Goal: Contribute content: Contribute content

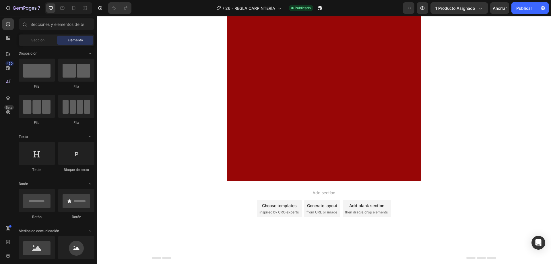
scroll to position [1492, 0]
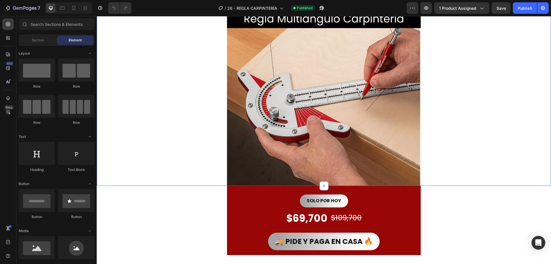
scroll to position [22, 0]
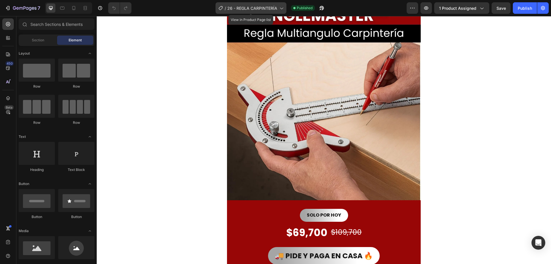
click at [279, 8] on icon at bounding box center [281, 8] width 6 height 6
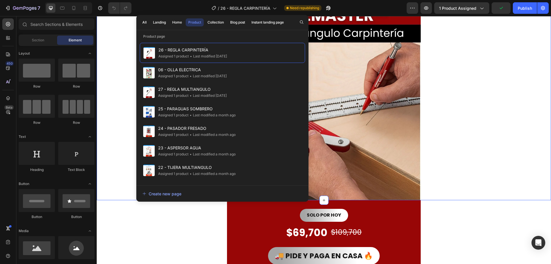
click at [459, 137] on div "Image Image [GEOGRAPHIC_DATA] [GEOGRAPHIC_DATA]" at bounding box center [324, 103] width 454 height 194
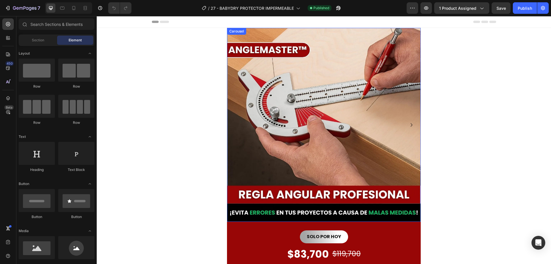
click at [410, 125] on icon "Carousel Next Arrow" at bounding box center [411, 124] width 7 height 7
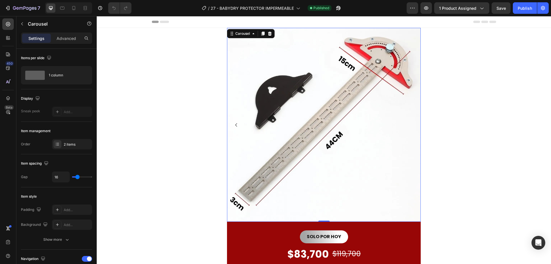
click at [235, 123] on icon "Carousel Back Arrow" at bounding box center [236, 124] width 2 height 3
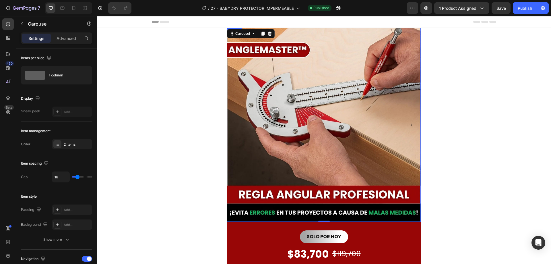
click at [260, 98] on img at bounding box center [324, 125] width 194 height 194
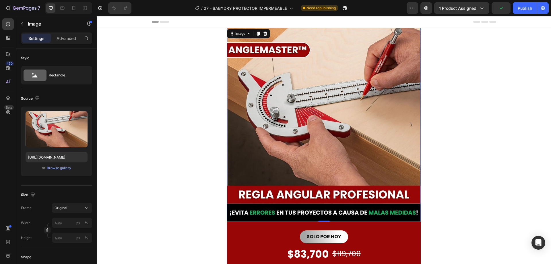
click at [262, 97] on img at bounding box center [324, 125] width 194 height 194
click at [62, 167] on div "Browse gallery" at bounding box center [59, 167] width 24 height 5
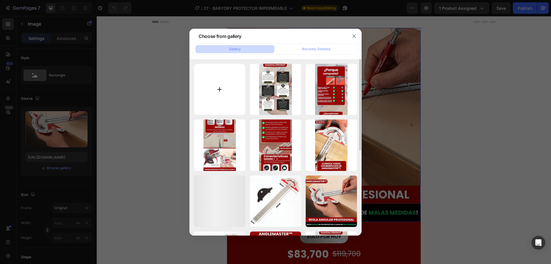
click at [219, 87] on input "file" at bounding box center [219, 89] width 51 height 51
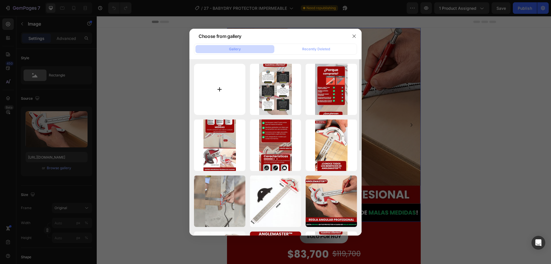
type input "C:\fakepath\1_11zon.webp"
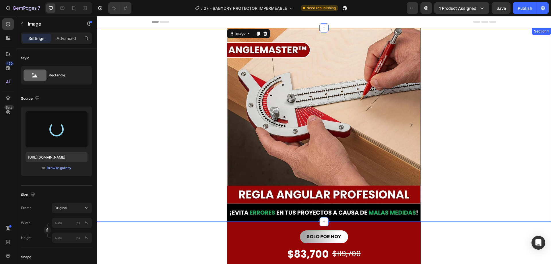
type input "[URL][DOMAIN_NAME]"
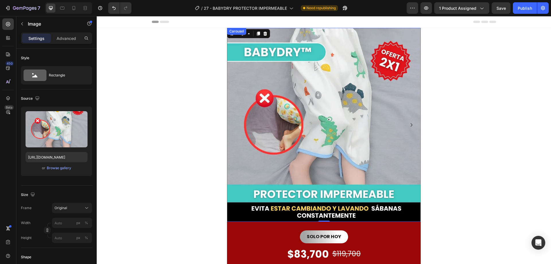
click at [412, 124] on icon "Carousel Next Arrow" at bounding box center [411, 124] width 7 height 7
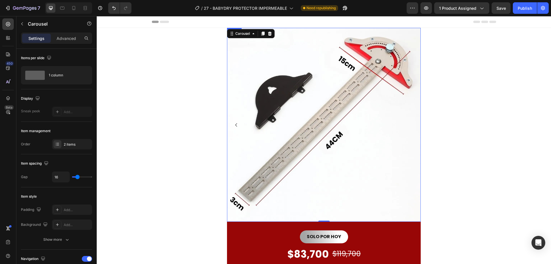
click at [293, 125] on img at bounding box center [324, 125] width 194 height 194
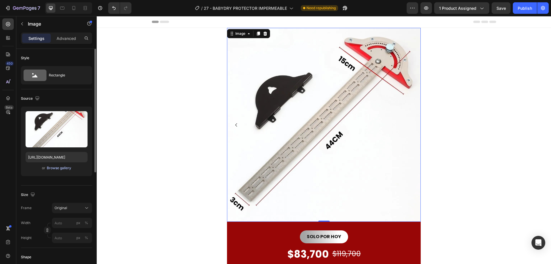
click at [58, 169] on div "Browse gallery" at bounding box center [59, 167] width 24 height 5
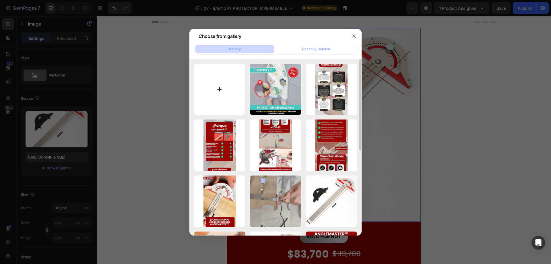
click at [221, 84] on input "file" at bounding box center [219, 89] width 51 height 51
type input "C:\fakepath\2_11zon.webp"
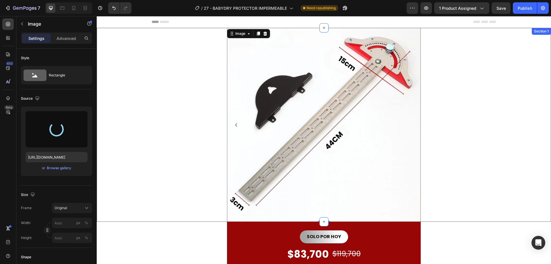
type input "[URL][DOMAIN_NAME]"
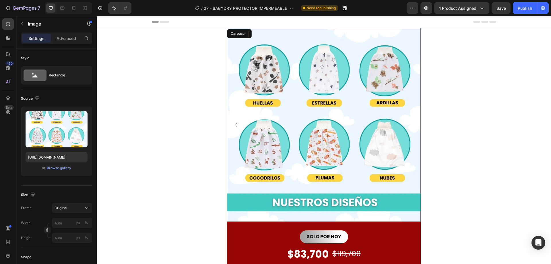
click at [235, 128] on button "Carousel Back Arrow" at bounding box center [236, 124] width 9 height 9
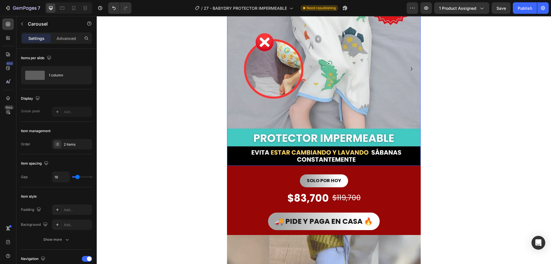
scroll to position [57, 0]
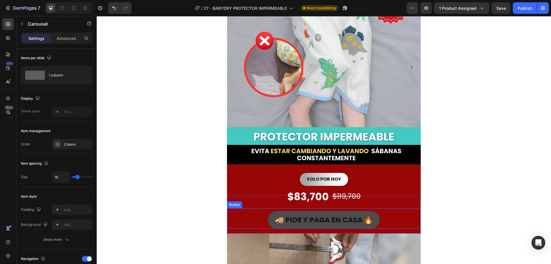
click at [269, 222] on button "🚚 PIDE Y PAGA EN CASA 🔥" at bounding box center [324, 220] width 112 height 18
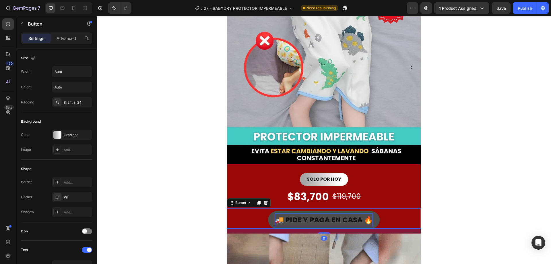
click at [279, 222] on strong "🚚 PIDE Y PAGA EN CASA 🔥" at bounding box center [324, 220] width 98 height 10
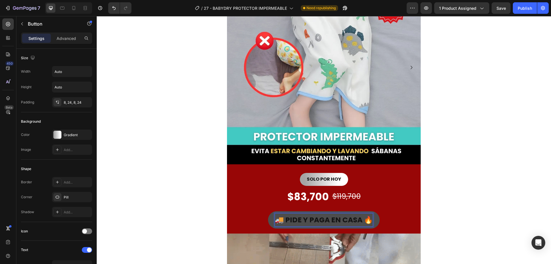
click at [269, 220] on button "🚚 PIDE Y PAGA EN CASA 🔥" at bounding box center [324, 220] width 112 height 18
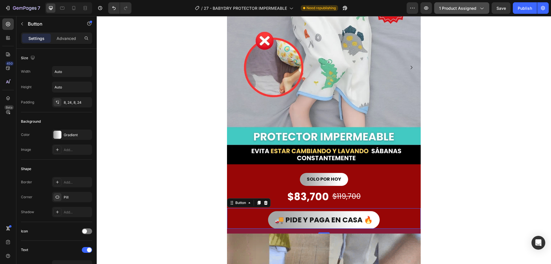
click at [481, 7] on icon "button" at bounding box center [482, 8] width 6 height 6
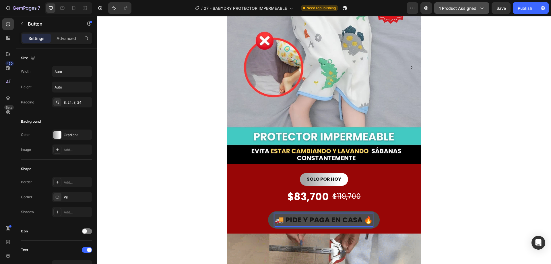
click at [457, 7] on span "1 product assigned" at bounding box center [457, 8] width 37 height 6
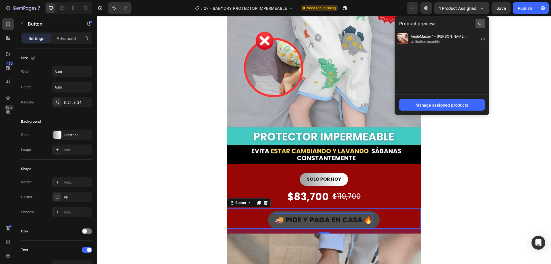
click at [480, 23] on icon at bounding box center [480, 23] width 5 height 5
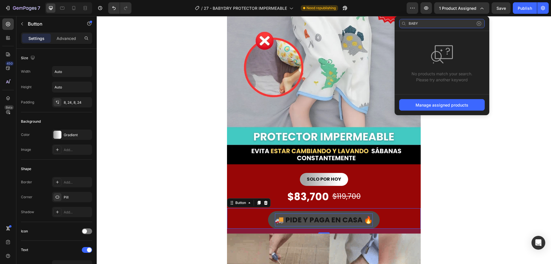
type input "BABY"
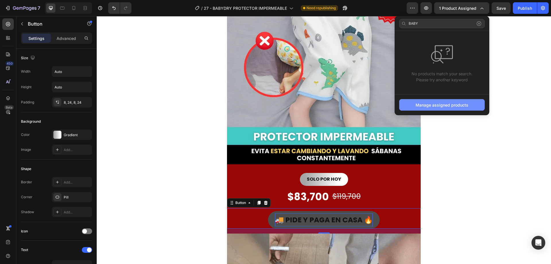
click at [433, 103] on div "Manage assigned products" at bounding box center [441, 105] width 53 height 6
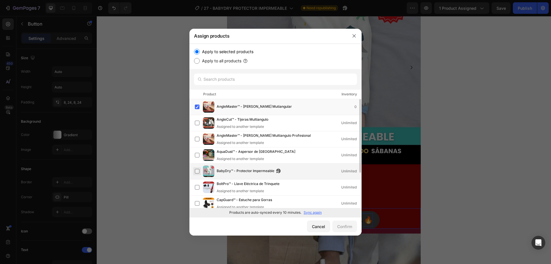
click at [199, 171] on label at bounding box center [197, 171] width 5 height 5
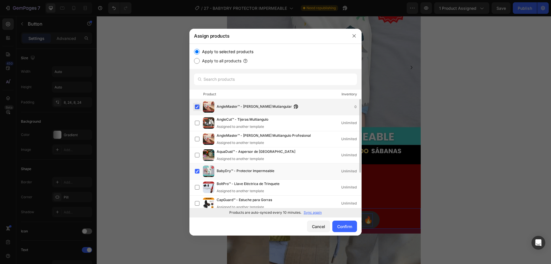
click at [197, 107] on label at bounding box center [197, 106] width 5 height 5
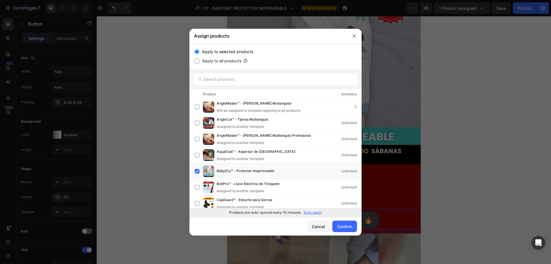
click at [310, 212] on p "Sync again" at bounding box center [313, 212] width 18 height 5
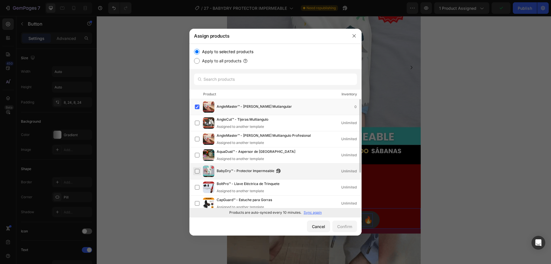
click at [199, 170] on label at bounding box center [197, 171] width 5 height 5
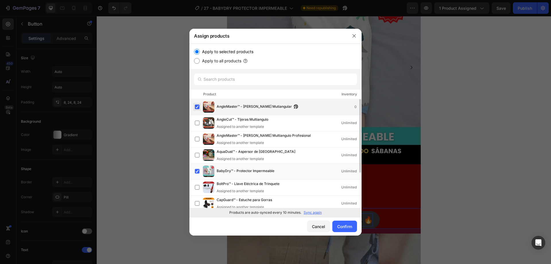
click at [199, 108] on label at bounding box center [197, 106] width 5 height 5
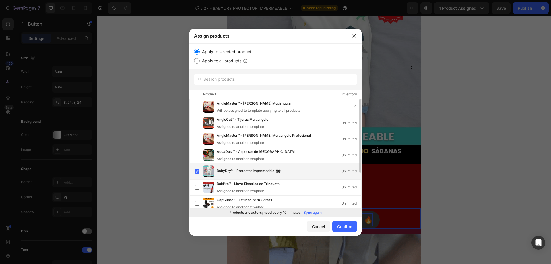
click at [317, 175] on div "BabyDry™ - Protector Impermeable Unlimited" at bounding box center [278, 170] width 166 height 11
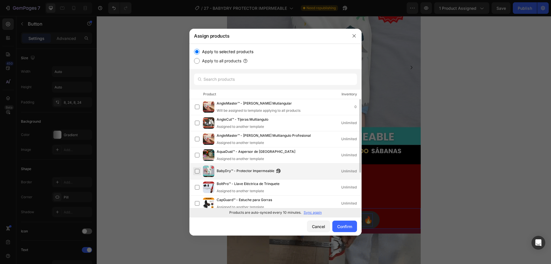
click at [199, 172] on label at bounding box center [197, 171] width 5 height 5
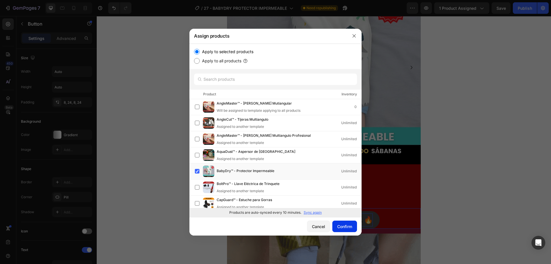
click at [343, 226] on div "Confirm" at bounding box center [344, 226] width 15 height 6
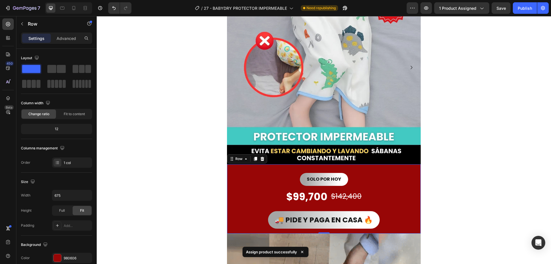
click at [409, 187] on div "SOLO POR HOY Button" at bounding box center [324, 177] width 194 height 26
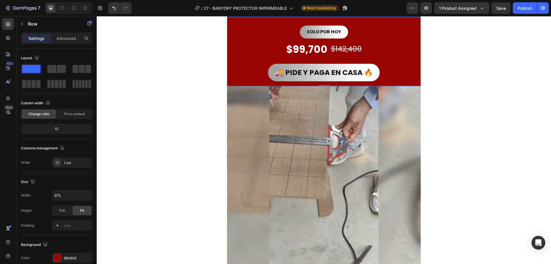
scroll to position [230, 0]
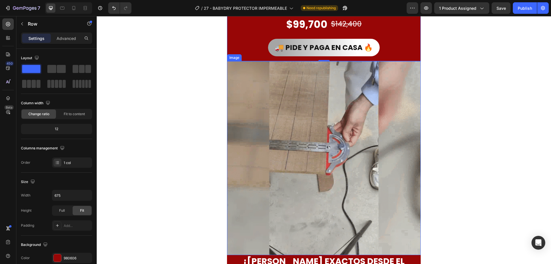
click at [288, 133] on img at bounding box center [324, 158] width 194 height 194
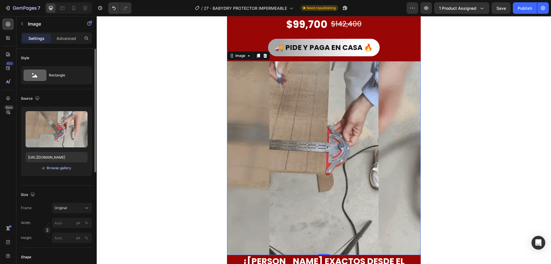
click at [57, 168] on div "Browse gallery" at bounding box center [59, 167] width 24 height 5
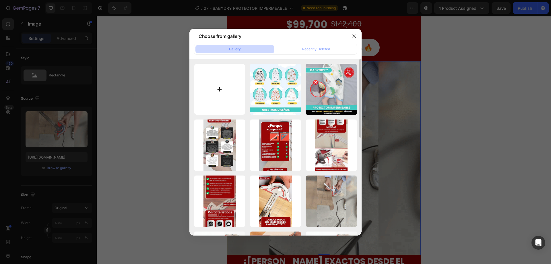
click at [226, 77] on input "file" at bounding box center [219, 89] width 51 height 51
click at [218, 94] on input "file" at bounding box center [219, 89] width 51 height 51
click at [225, 93] on input "file" at bounding box center [219, 89] width 51 height 51
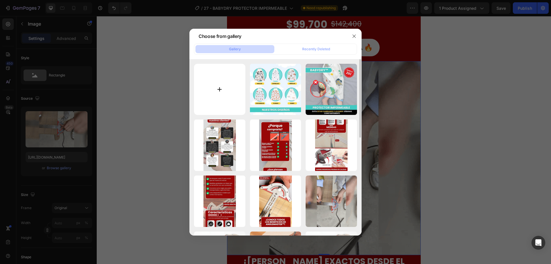
type input "C:\fakepath\BABYDRY GIF.webp"
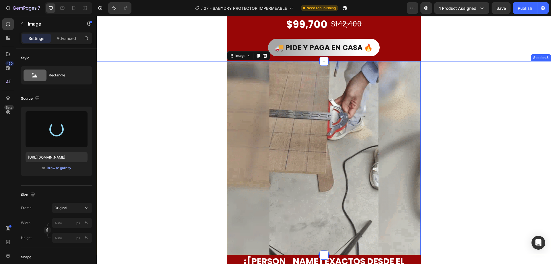
type input "[URL][DOMAIN_NAME]"
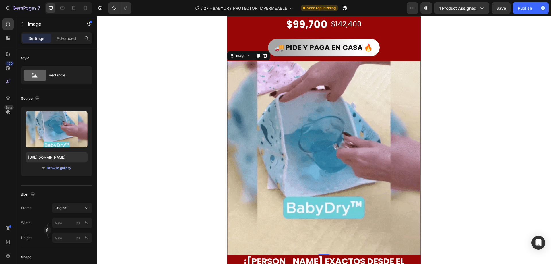
scroll to position [373, 0]
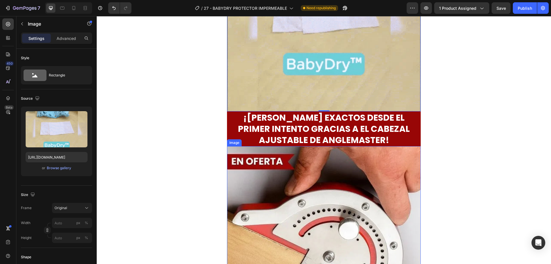
click at [298, 131] on h2 "¡[PERSON_NAME] EXACTOS DESDE EL PRIMER INTENTO GRACIAS A EL CABEZAL AJUSTABLE D…" at bounding box center [324, 128] width 188 height 35
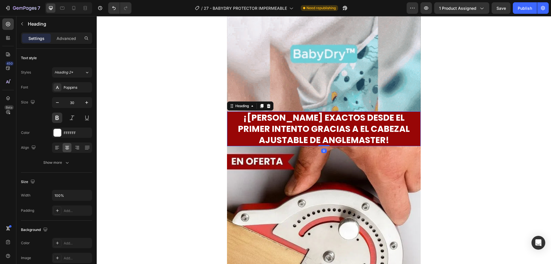
click at [298, 131] on h2 "¡[PERSON_NAME] EXACTOS DESDE EL PRIMER INTENTO GRACIAS A EL CABEZAL AJUSTABLE D…" at bounding box center [324, 128] width 188 height 35
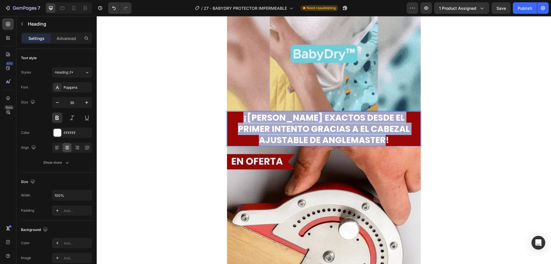
click at [298, 131] on p "¡[PERSON_NAME] EXACTOS DESDE EL PRIMER INTENTO GRACIAS A EL CABEZAL AJUSTABLE D…" at bounding box center [323, 129] width 187 height 34
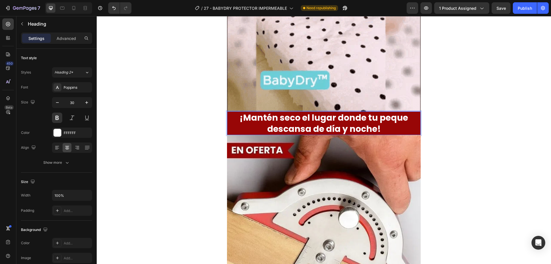
click at [320, 118] on p "¡Mantén seco el lugar donde tu peque descansa de día y noche!" at bounding box center [323, 123] width 187 height 22
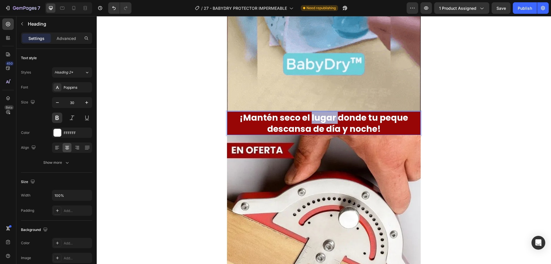
click at [320, 118] on p "¡Mantén seco el lugar donde tu peque descansa de día y noche!" at bounding box center [323, 123] width 187 height 22
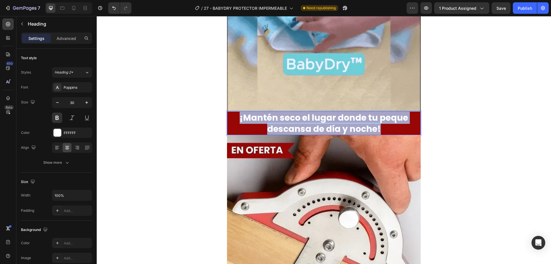
click at [320, 118] on p "¡Mantén seco el lugar donde tu peque descansa de día y noche!" at bounding box center [323, 123] width 187 height 22
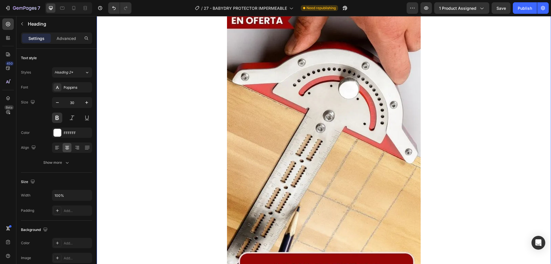
scroll to position [516, 0]
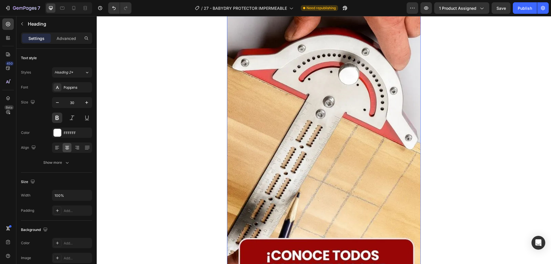
click at [332, 115] on img at bounding box center [324, 144] width 194 height 307
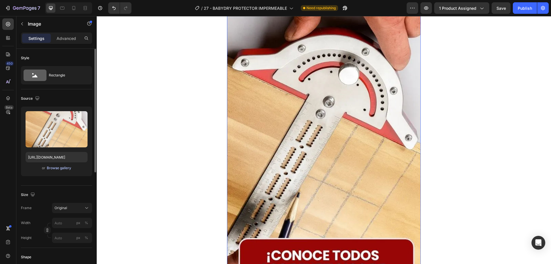
click at [59, 169] on div "Browse gallery" at bounding box center [59, 167] width 24 height 5
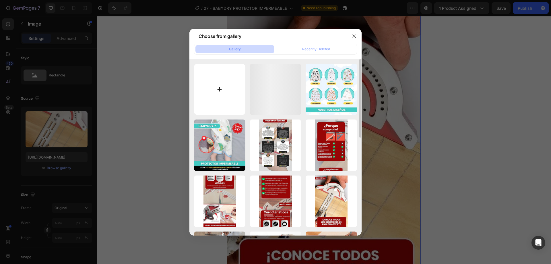
click at [220, 88] on input "file" at bounding box center [219, 89] width 51 height 51
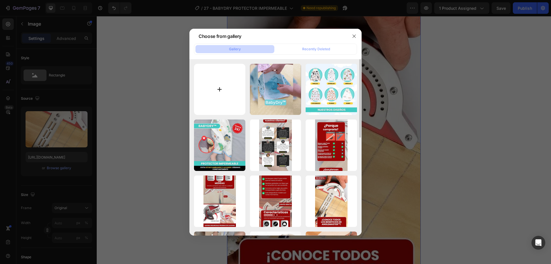
click at [223, 90] on input "file" at bounding box center [219, 89] width 51 height 51
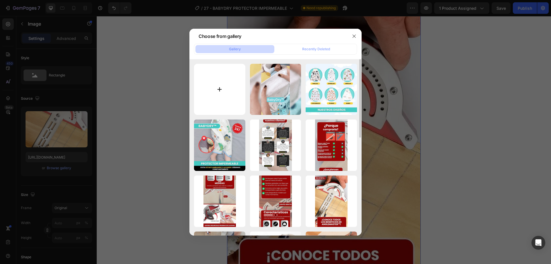
type input "C:\fakepath\1_11zon (1).webp"
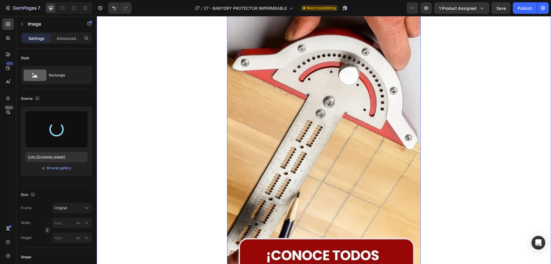
type input "[URL][DOMAIN_NAME]"
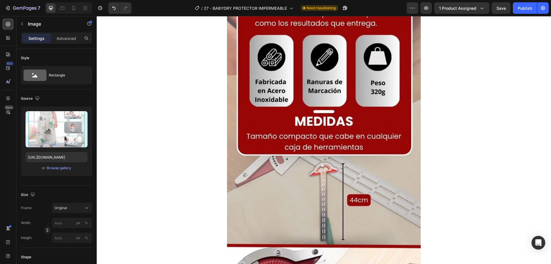
scroll to position [574, 0]
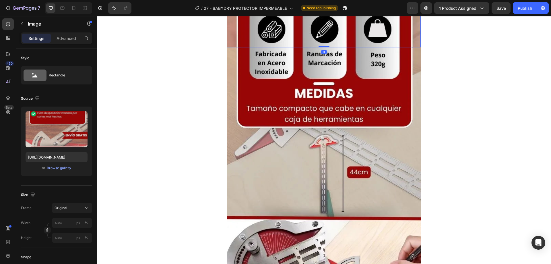
click at [59, 167] on div "Browse gallery" at bounding box center [59, 167] width 24 height 5
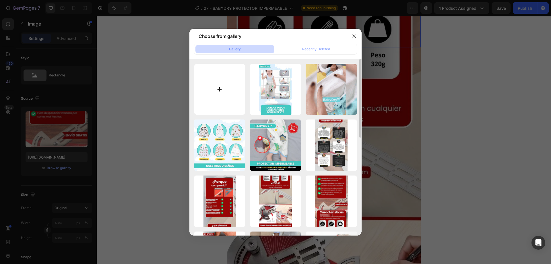
click at [214, 93] on input "file" at bounding box center [219, 89] width 51 height 51
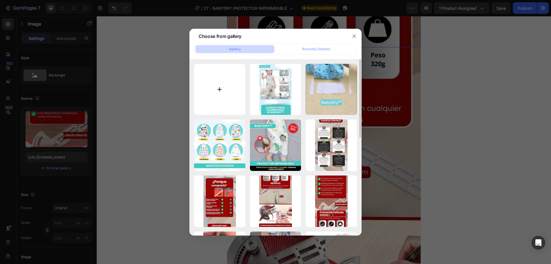
type input "C:\fakepath\2_11zon (1).webp"
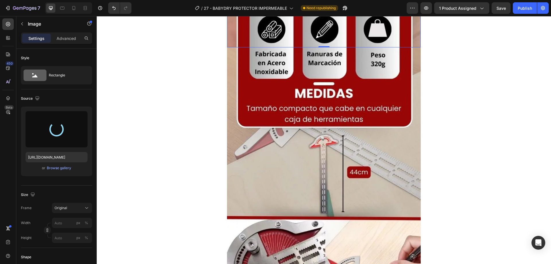
type input "[URL][DOMAIN_NAME]"
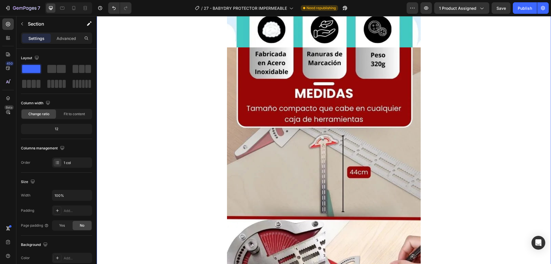
click at [463, 116] on div "Image Row Image Row Image Row" at bounding box center [324, 47] width 454 height 614
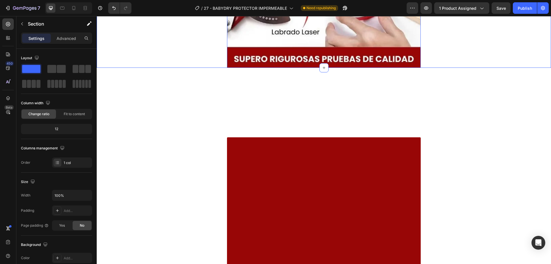
scroll to position [861, 0]
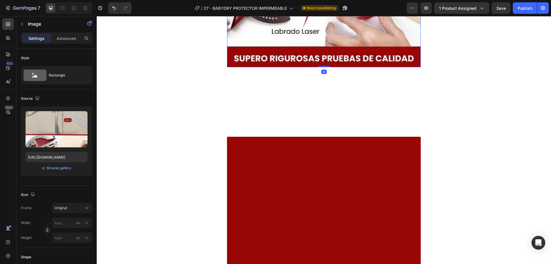
click at [55, 170] on div "Browse gallery" at bounding box center [59, 167] width 24 height 5
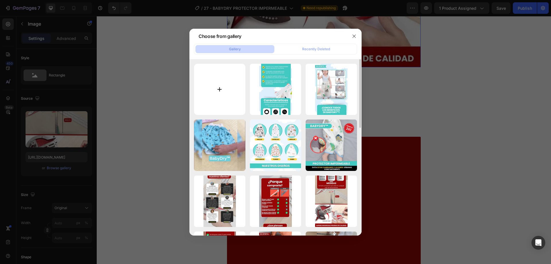
click at [205, 94] on input "file" at bounding box center [219, 89] width 51 height 51
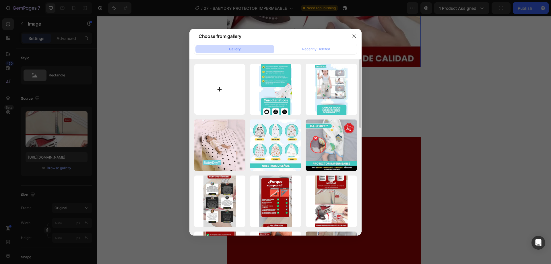
type input "C:\fakepath\3_11zon.webp"
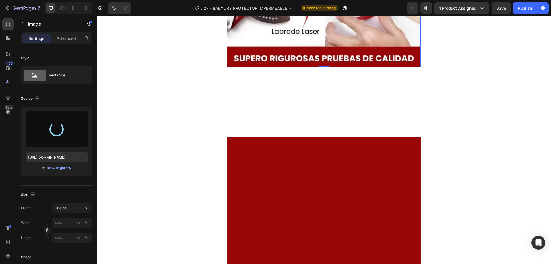
type input "[URL][DOMAIN_NAME]"
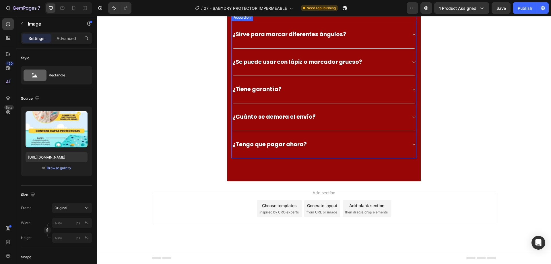
scroll to position [1824, 0]
click at [316, 38] on p "¿Sirve para marcar diferentes ángulos?" at bounding box center [289, 34] width 114 height 7
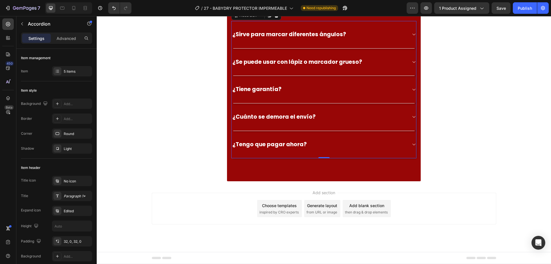
click at [281, 38] on p "¿Sirve para marcar diferentes ángulos?" at bounding box center [289, 34] width 114 height 7
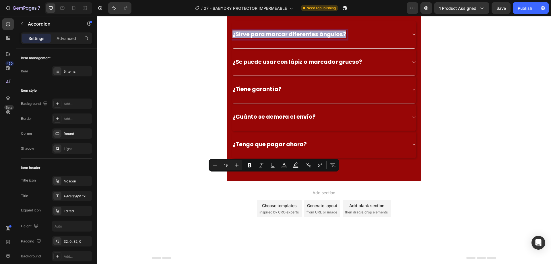
click at [281, 38] on p "¿Sirve para marcar diferentes ángulos?" at bounding box center [289, 34] width 114 height 7
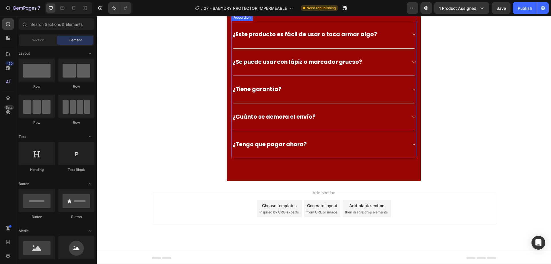
click at [403, 39] on div "¿Este producto es fácil de usar o toca armar algo?" at bounding box center [319, 34] width 175 height 9
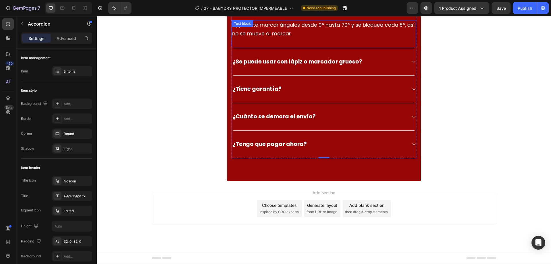
click at [259, 38] on p "Sí, permite marcar ángulos desde 0° hasta 70° y se bloquea cada 5°, así no se m…" at bounding box center [323, 30] width 183 height 18
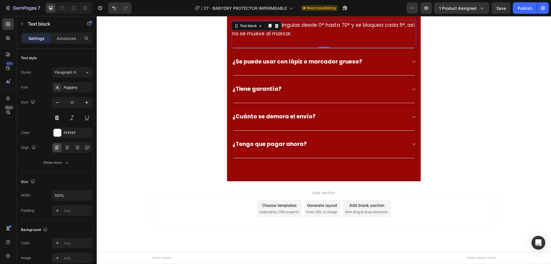
click at [259, 28] on icon at bounding box center [260, 26] width 5 height 5
click at [287, 38] on p "Sí, permite marcar ángulos desde 0° hasta 70° y se bloquea cada 5°, así no se m…" at bounding box center [323, 30] width 183 height 18
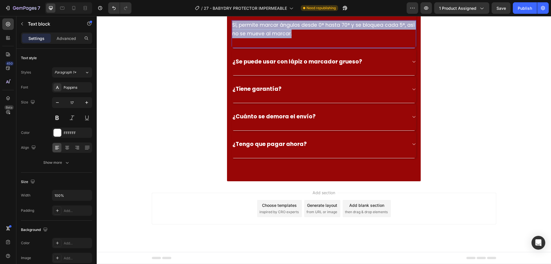
click at [287, 38] on p "Sí, permite marcar ángulos desde 0° hasta 70° y se bloquea cada 5°, así no se m…" at bounding box center [323, 30] width 183 height 18
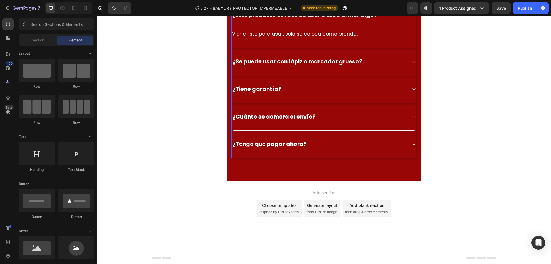
click at [411, 18] on icon at bounding box center [413, 15] width 4 height 5
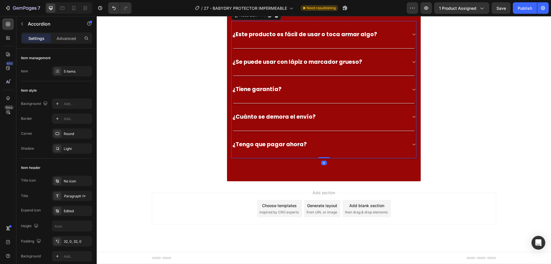
click at [412, 35] on icon at bounding box center [413, 35] width 3 height 2
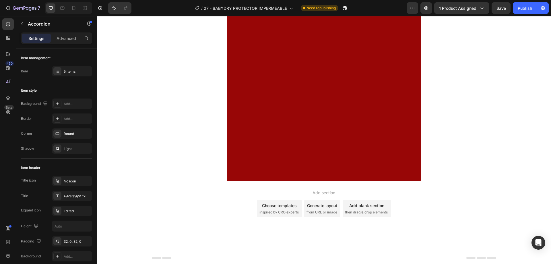
scroll to position [1226, 0]
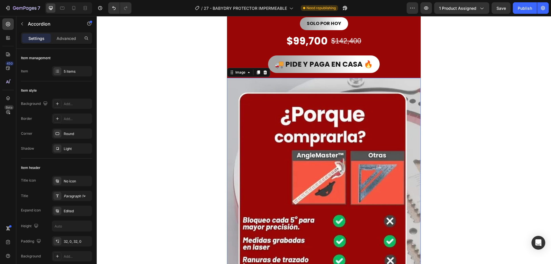
click at [312, 143] on img at bounding box center [324, 231] width 194 height 307
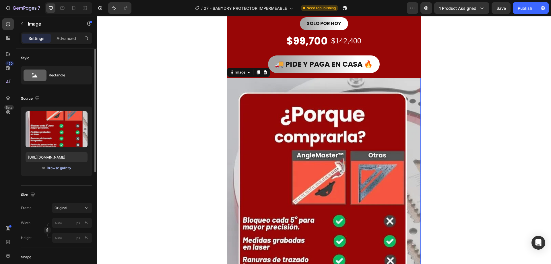
click at [50, 168] on div "Browse gallery" at bounding box center [59, 167] width 24 height 5
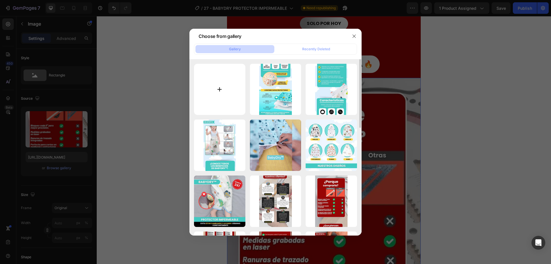
click at [218, 94] on input "file" at bounding box center [219, 89] width 51 height 51
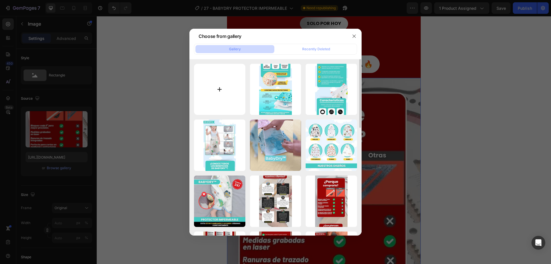
type input "C:\fakepath\4_11zon.webp"
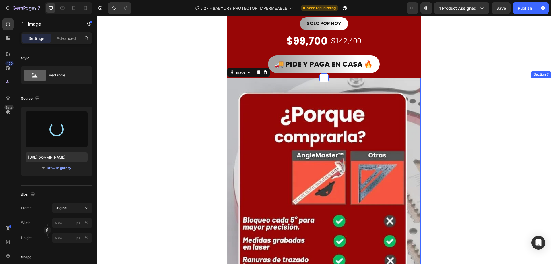
type input "[URL][DOMAIN_NAME]"
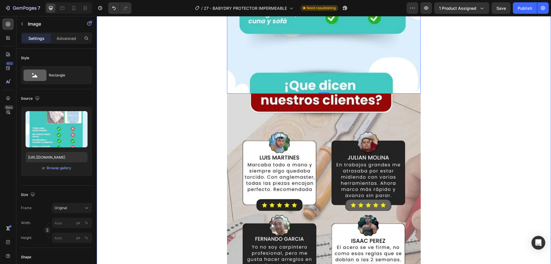
scroll to position [1571, 0]
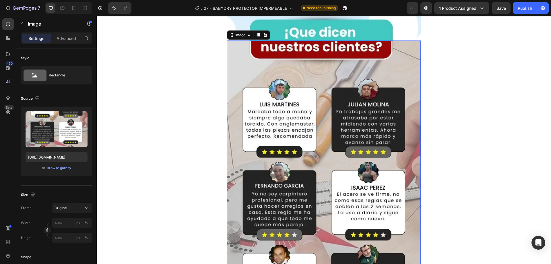
click at [287, 116] on img at bounding box center [324, 193] width 194 height 307
click at [62, 168] on div "Browse gallery" at bounding box center [59, 167] width 24 height 5
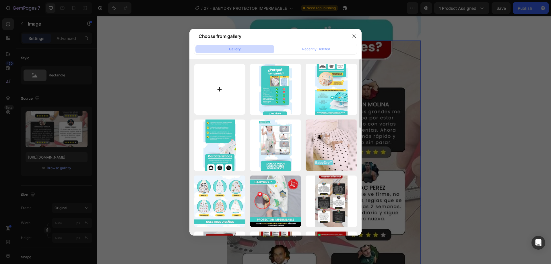
click at [213, 94] on input "file" at bounding box center [219, 89] width 51 height 51
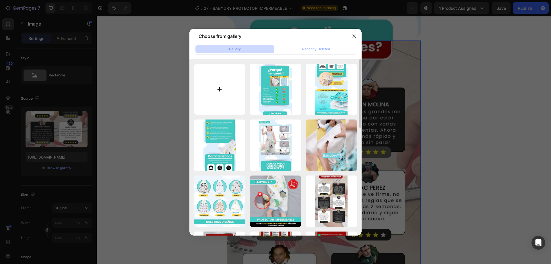
type input "C:\fakepath\5.jpg"
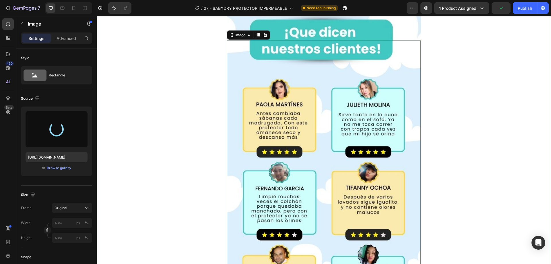
type input "[URL][DOMAIN_NAME]"
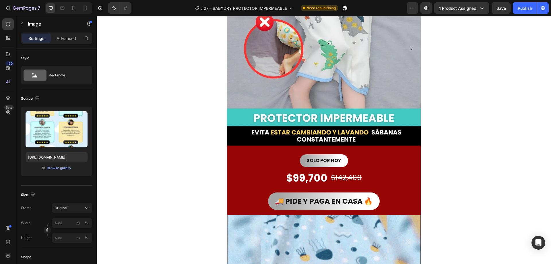
scroll to position [86, 0]
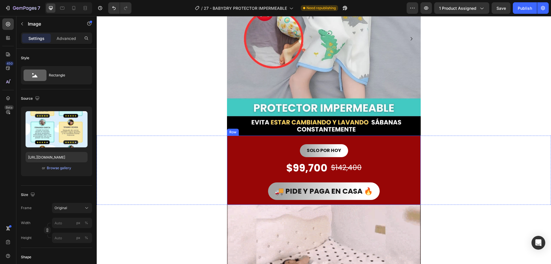
click at [247, 143] on div "SOLO POR HOY Button" at bounding box center [324, 148] width 194 height 26
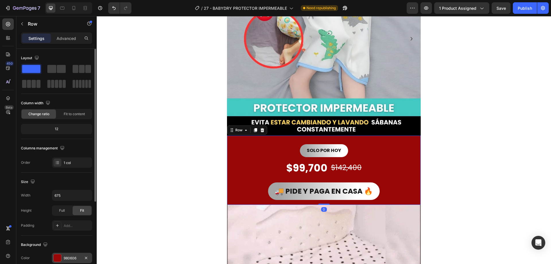
click at [55, 256] on div at bounding box center [57, 257] width 7 height 7
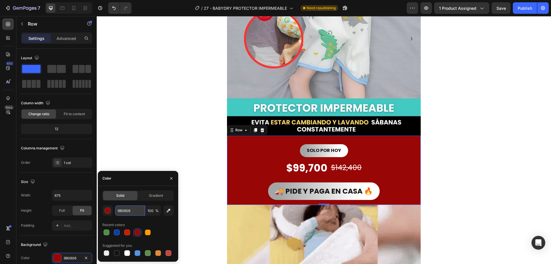
click at [125, 212] on input "980606" at bounding box center [130, 210] width 30 height 10
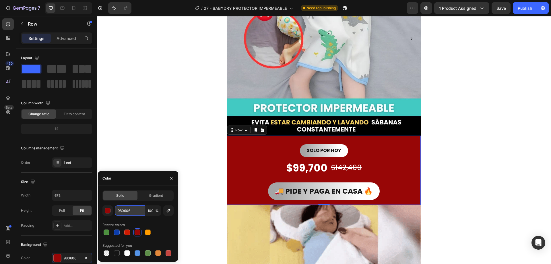
click at [125, 212] on input "980606" at bounding box center [130, 210] width 30 height 10
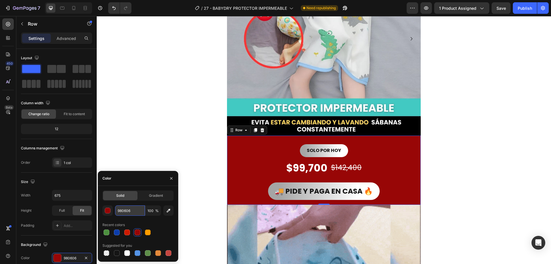
paste input "41c8c3"
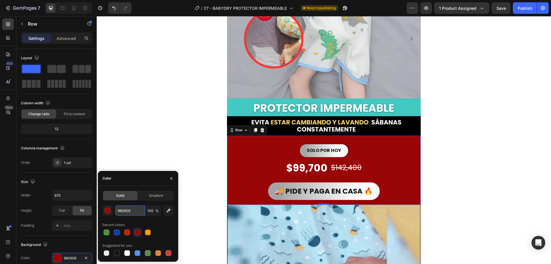
type input "41c8c3"
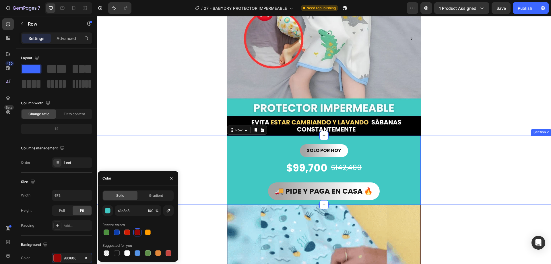
click at [175, 124] on div "Image Image [GEOGRAPHIC_DATA] [GEOGRAPHIC_DATA]" at bounding box center [324, 39] width 454 height 194
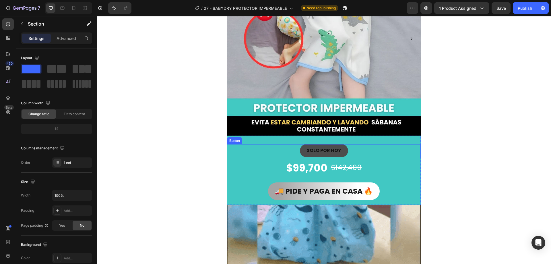
click at [343, 148] on button "SOLO POR HOY" at bounding box center [324, 150] width 48 height 13
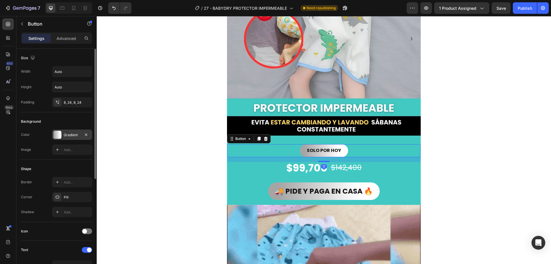
click at [55, 137] on div at bounding box center [57, 135] width 8 height 8
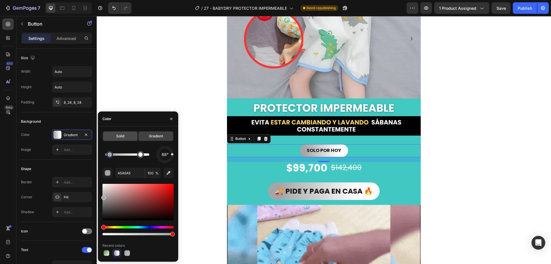
click at [113, 135] on div "Solid" at bounding box center [120, 135] width 34 height 9
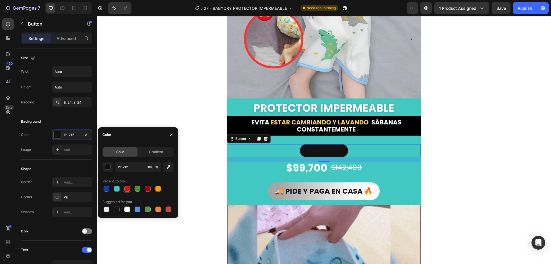
click at [127, 190] on div at bounding box center [127, 189] width 6 height 6
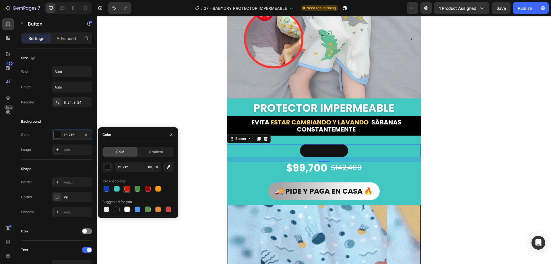
type input "CD1B01"
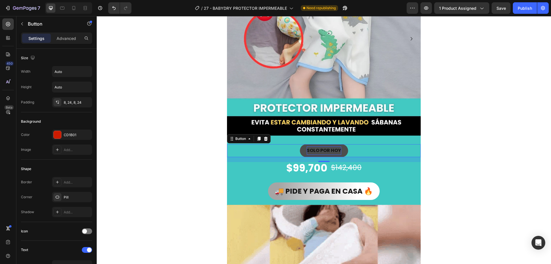
click at [318, 149] on strong "SOLO POR HOY" at bounding box center [324, 150] width 34 height 7
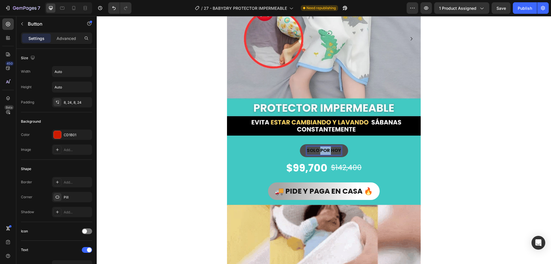
click at [318, 149] on strong "SOLO POR HOY" at bounding box center [324, 150] width 34 height 7
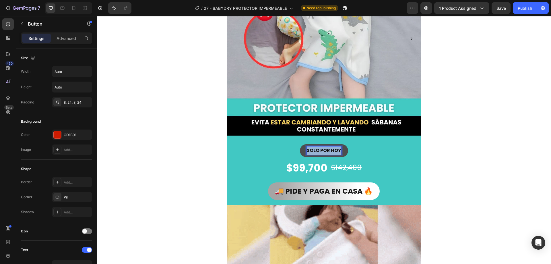
click at [318, 149] on strong "SOLO POR HOY" at bounding box center [324, 150] width 34 height 7
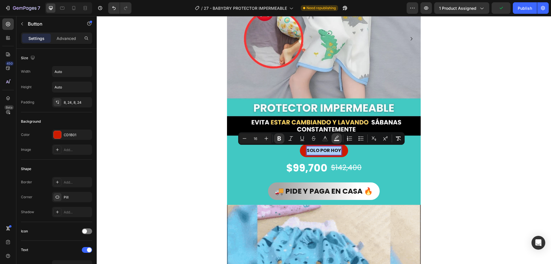
click at [336, 139] on icon "Editor contextual toolbar" at bounding box center [337, 136] width 4 height 3
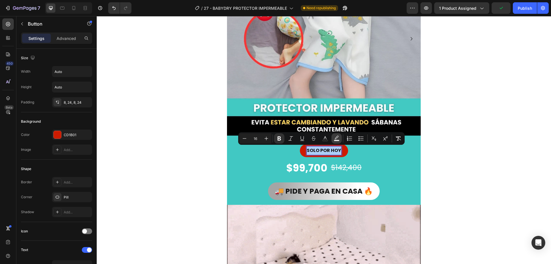
type input "000000"
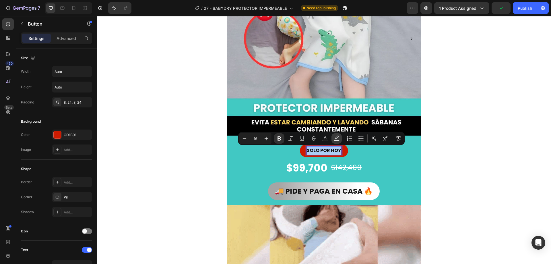
type input "77"
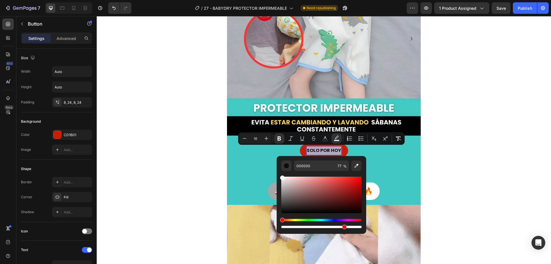
type input "FFFFFF"
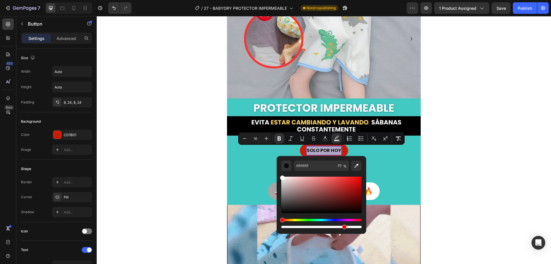
drag, startPoint x: 282, startPoint y: 178, endPoint x: 278, endPoint y: 174, distance: 5.3
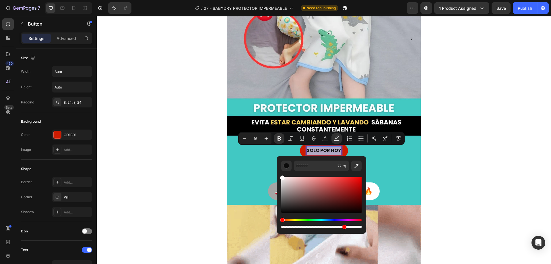
click at [278, 174] on div "FFFFFF 77 %" at bounding box center [322, 192] width 90 height 73
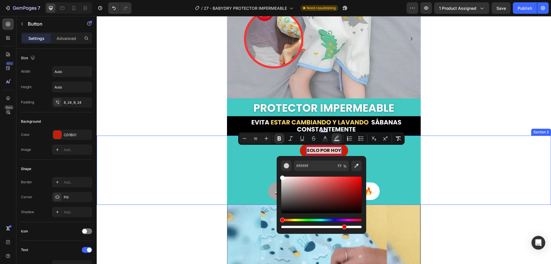
click at [460, 169] on div "SOLO POR HOY Button 17 $99,700 Product Price Product Price $142,400 Product Pri…" at bounding box center [324, 169] width 454 height 69
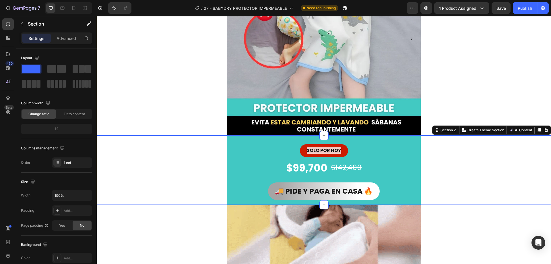
click at [451, 89] on div "Image Image [GEOGRAPHIC_DATA] [GEOGRAPHIC_DATA]" at bounding box center [324, 39] width 454 height 194
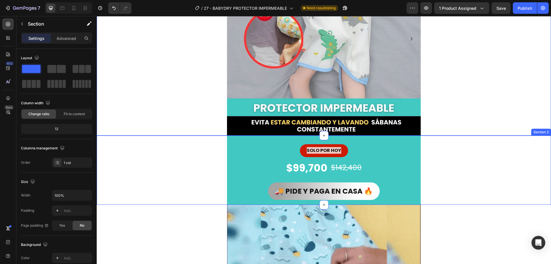
click at [168, 168] on div "SOLO POR HOY Button $99,700 Product Price Product Price $142,400 Product Price …" at bounding box center [324, 169] width 454 height 69
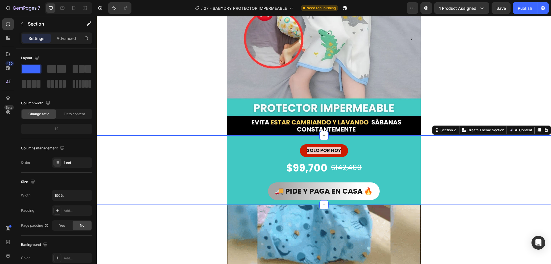
click at [173, 106] on div "Image Image [GEOGRAPHIC_DATA] [GEOGRAPHIC_DATA]" at bounding box center [324, 39] width 454 height 194
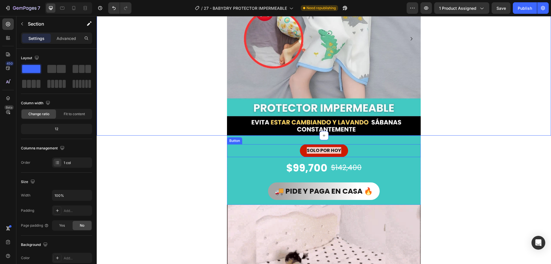
click at [370, 150] on div "SOLO POR HOY Button" at bounding box center [324, 150] width 194 height 13
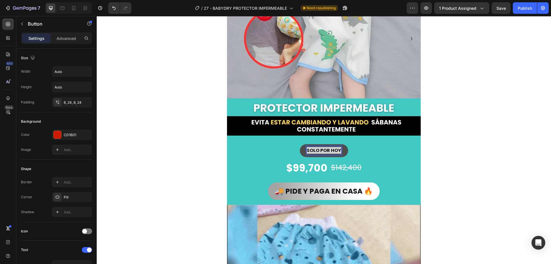
click at [331, 149] on strong "SOLO POR HOY" at bounding box center [324, 150] width 34 height 7
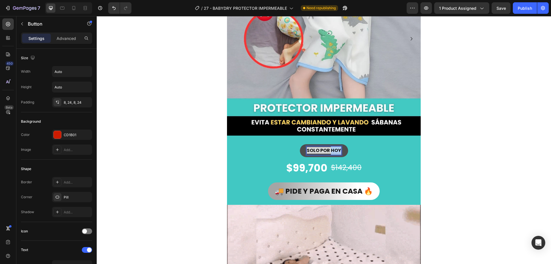
click at [331, 149] on strong "SOLO POR HOY" at bounding box center [324, 150] width 34 height 7
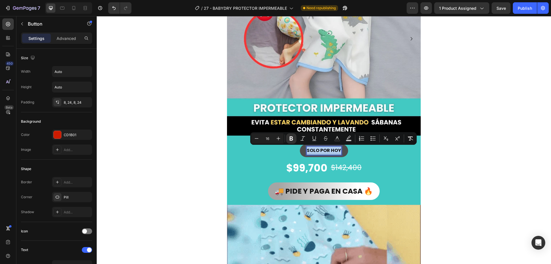
click at [331, 149] on strong "SOLO POR HOY" at bounding box center [324, 150] width 34 height 7
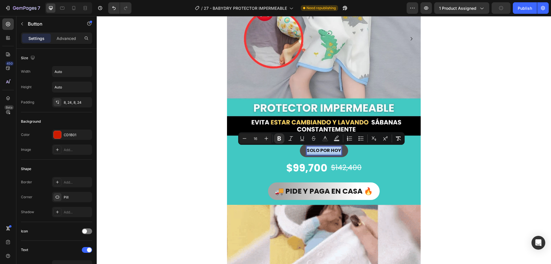
click at [331, 149] on strong "SOLO POR HOY" at bounding box center [324, 150] width 34 height 7
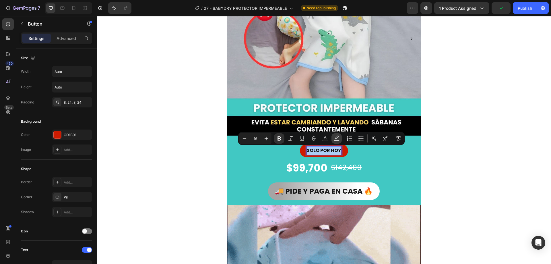
click at [335, 137] on icon "Editor contextual toolbar" at bounding box center [337, 138] width 6 height 6
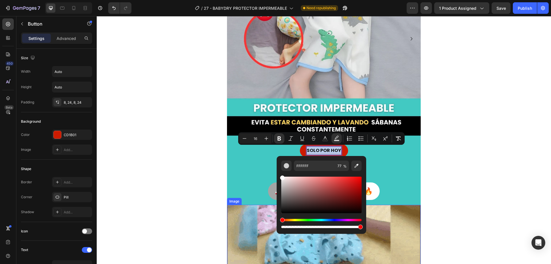
type input "100"
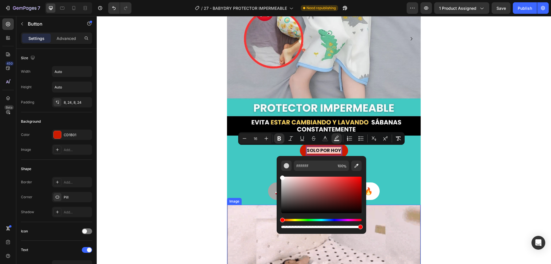
drag, startPoint x: 441, startPoint y: 241, endPoint x: 378, endPoint y: 225, distance: 65.2
